Goal: Task Accomplishment & Management: Manage account settings

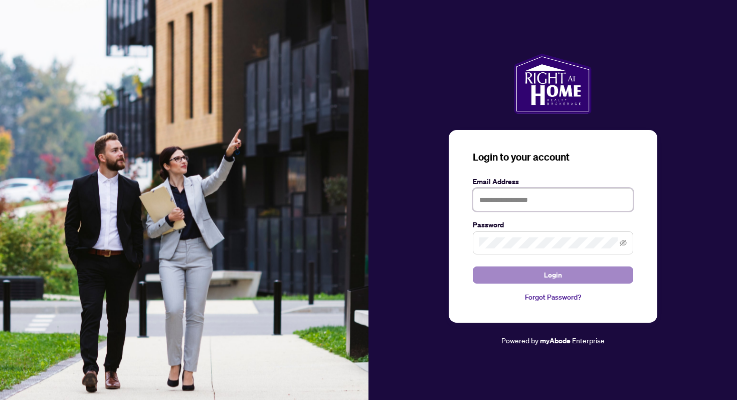
type input "**********"
click at [543, 278] on button "Login" at bounding box center [553, 274] width 160 height 17
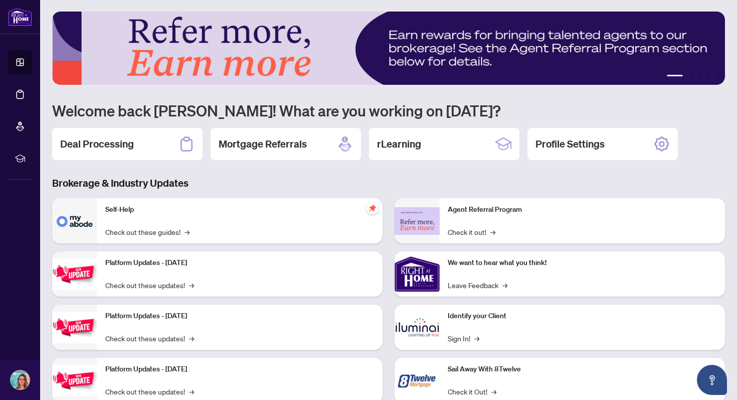
scroll to position [31, 0]
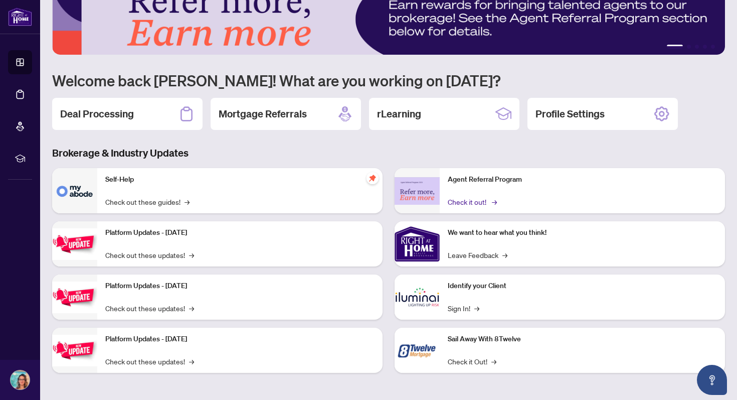
click at [467, 200] on link "Check it out! →" at bounding box center [472, 201] width 48 height 11
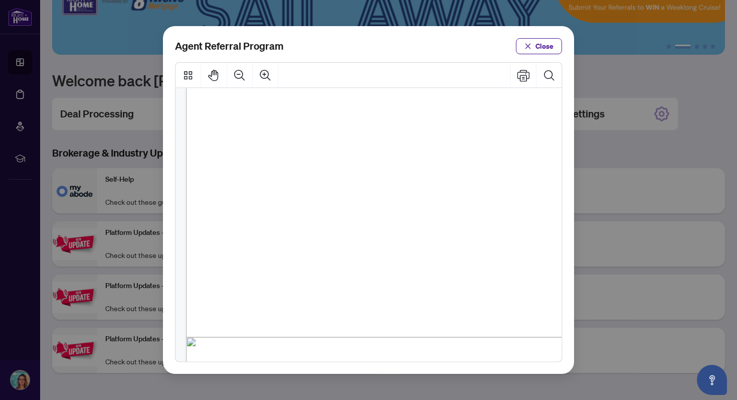
scroll to position [221, 0]
click at [540, 46] on span "Close" at bounding box center [544, 46] width 18 height 16
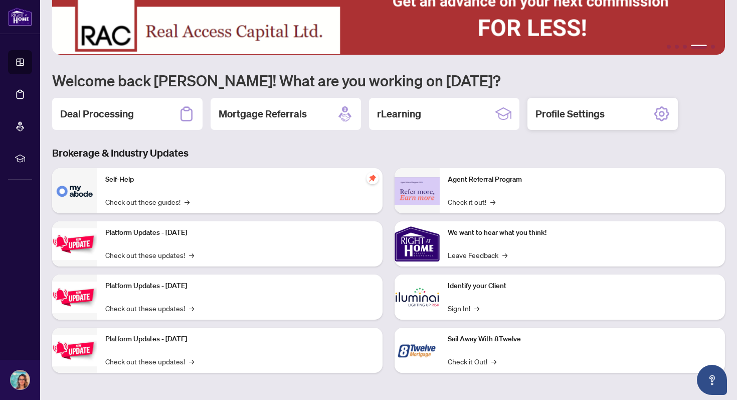
click at [603, 114] on h2 "Profile Settings" at bounding box center [569, 114] width 69 height 14
